Goal: Register for event/course

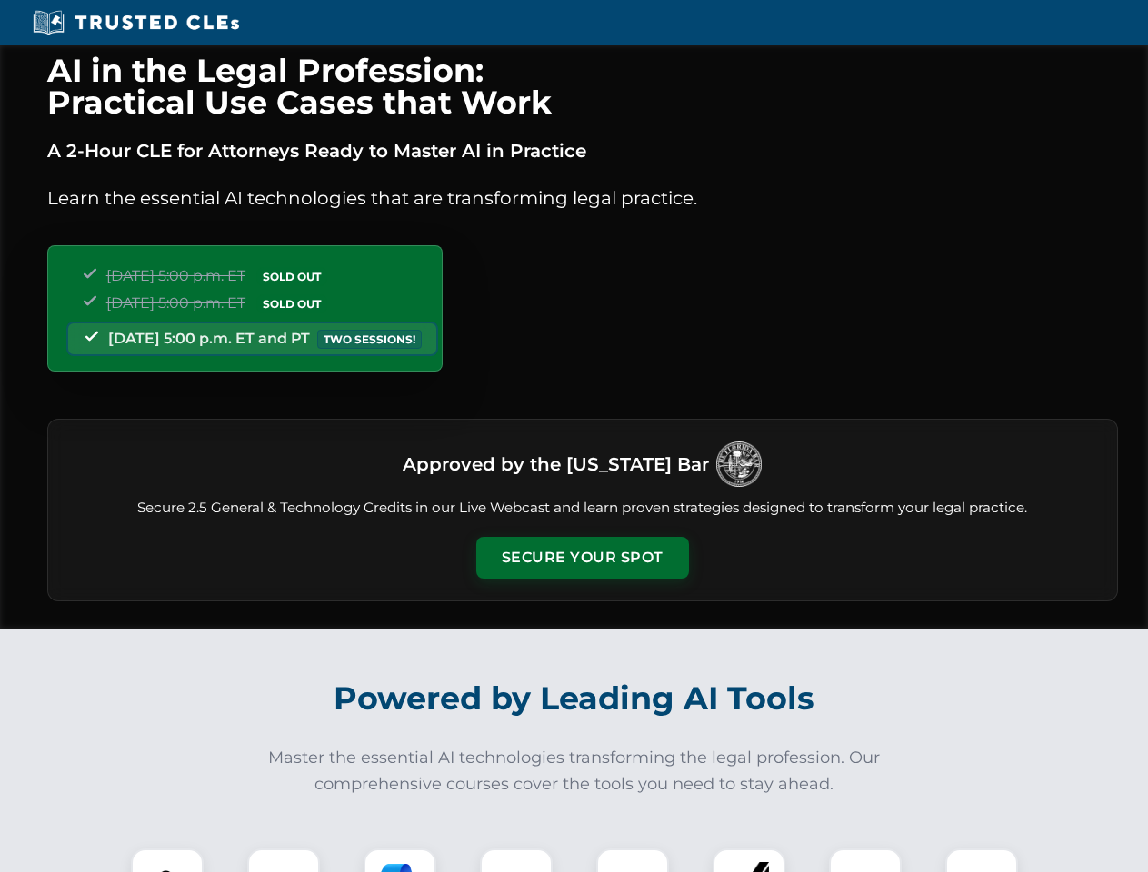
click at [582, 558] on button "Secure Your Spot" at bounding box center [582, 558] width 213 height 42
click at [167, 861] on img at bounding box center [167, 885] width 53 height 53
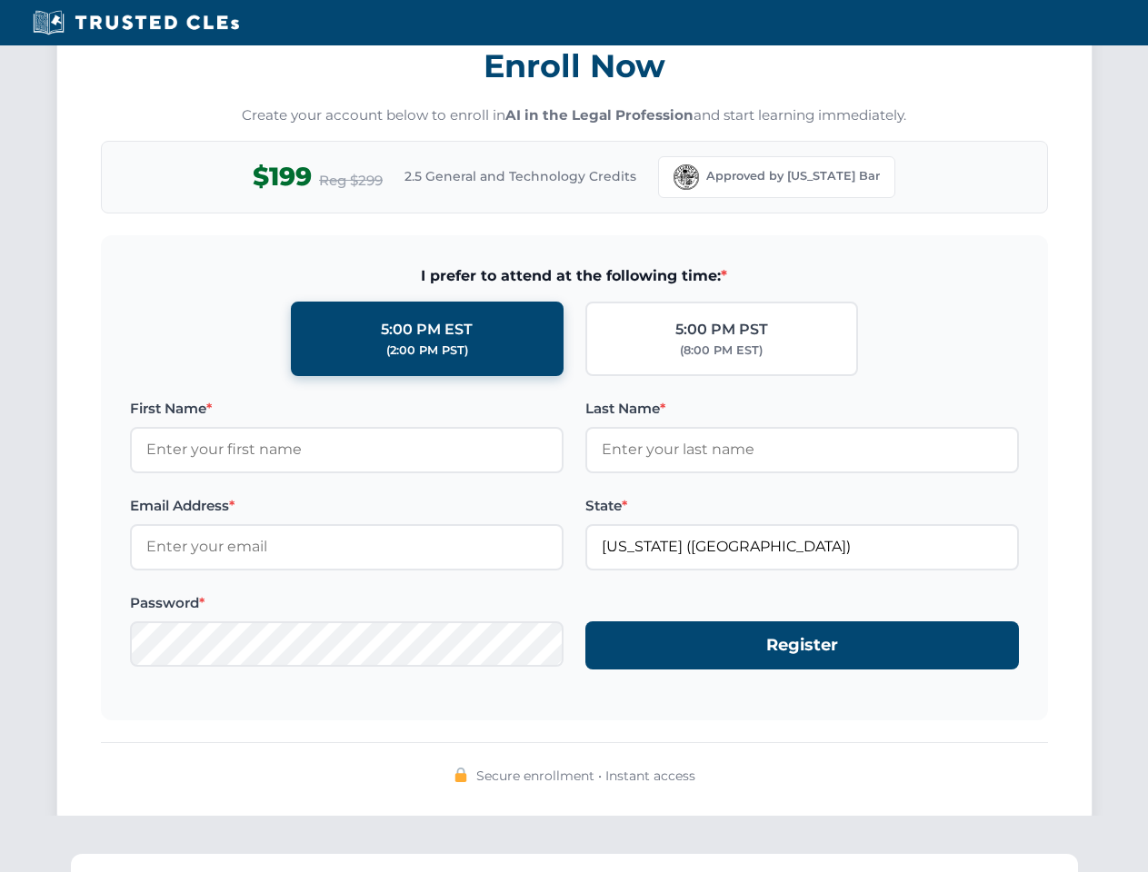
scroll to position [1784, 0]
